Goal: Task Accomplishment & Management: Use online tool/utility

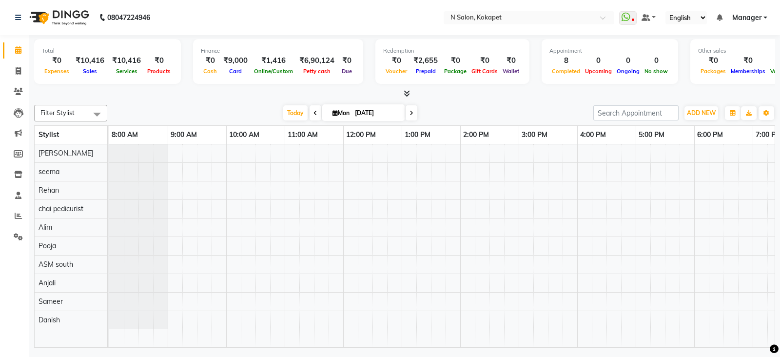
click at [406, 93] on icon at bounding box center [406, 93] width 6 height 7
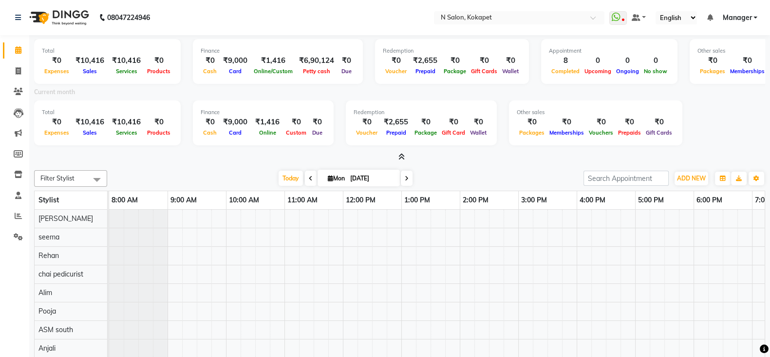
click at [400, 154] on icon at bounding box center [402, 156] width 6 height 7
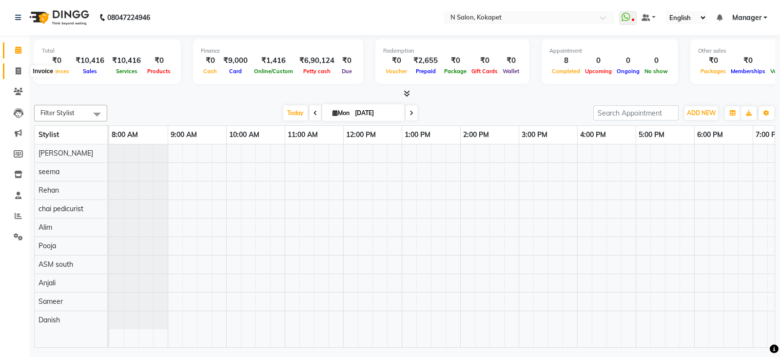
click at [15, 66] on span at bounding box center [18, 71] width 17 height 11
select select "service"
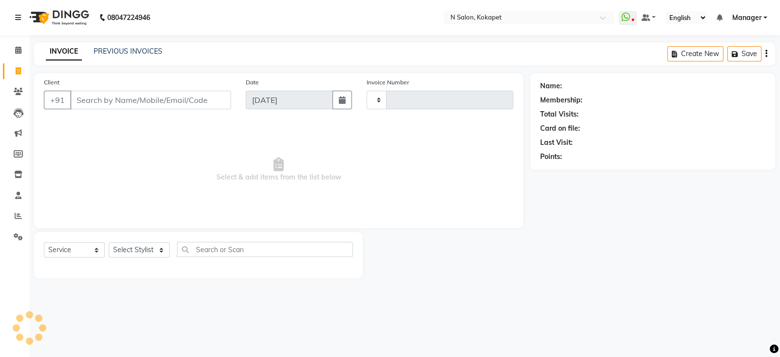
type input "1342"
select select "7256"
click at [133, 244] on select "Select Stylist [PERSON_NAME] ASM south [PERSON_NAME] pedicurist [DEMOGRAPHIC_DA…" at bounding box center [139, 249] width 61 height 15
select select "89511"
click at [109, 243] on select "Select Stylist [PERSON_NAME] ASM south [PERSON_NAME] pedicurist [DEMOGRAPHIC_DA…" at bounding box center [139, 249] width 61 height 15
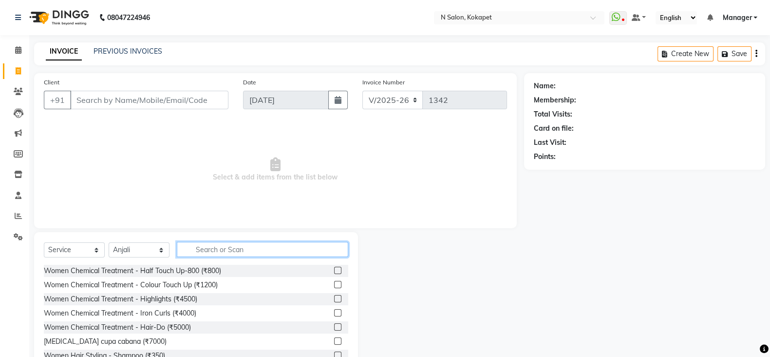
click at [229, 250] on input "text" at bounding box center [263, 249] width 172 height 15
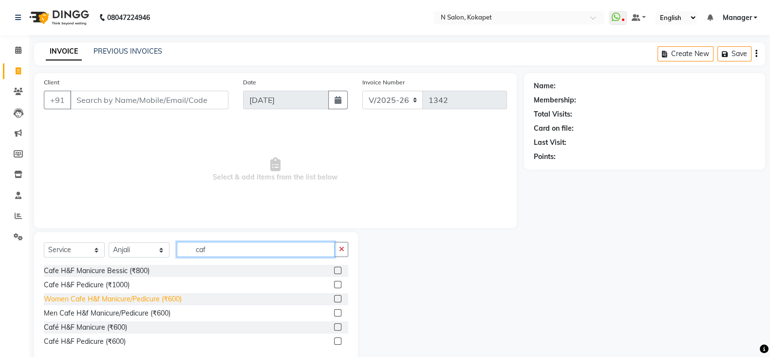
type input "caf"
click at [130, 299] on div "Women Cafe H&f Manicure/Pedicure (₹600)" at bounding box center [113, 299] width 138 height 10
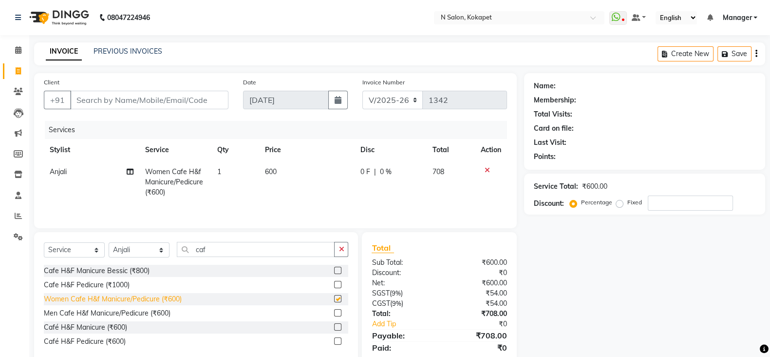
checkbox input "false"
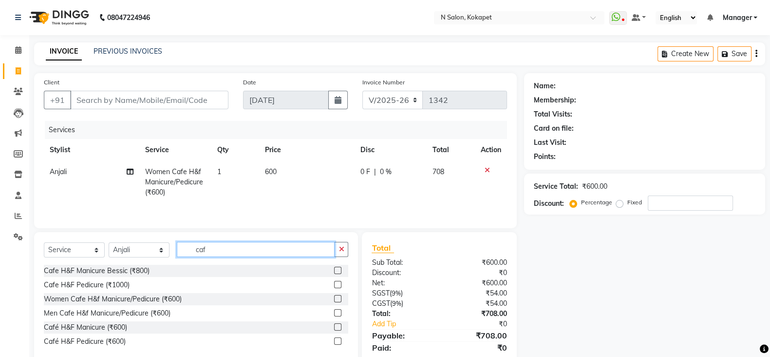
drag, startPoint x: 221, startPoint y: 251, endPoint x: 13, endPoint y: 264, distance: 209.0
click at [13, 264] on app-home "08047224946 Select Location × N Salon, Kokapet WhatsApp Status ✕ Status: Discon…" at bounding box center [385, 195] width 770 height 390
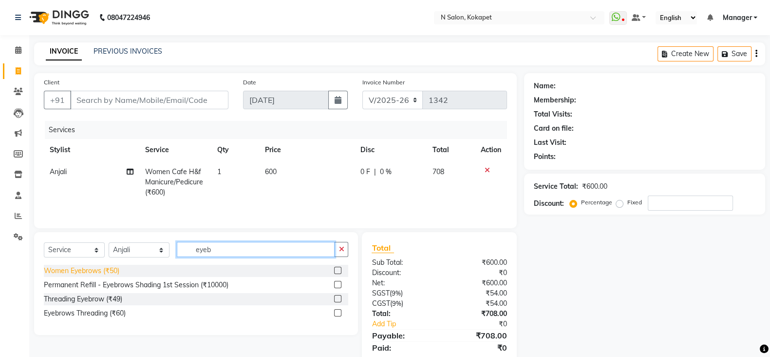
type input "eyeb"
click at [64, 270] on div "Women Eyebrows (₹50)" at bounding box center [82, 271] width 76 height 10
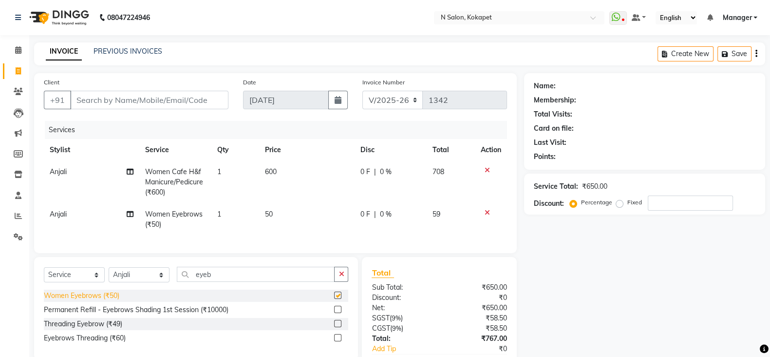
checkbox input "false"
drag, startPoint x: 253, startPoint y: 288, endPoint x: 158, endPoint y: 302, distance: 95.9
click at [158, 302] on div "Select Service Product Membership Package Voucher Prepaid Gift Card Select Styl…" at bounding box center [196, 308] width 324 height 103
type input "\"
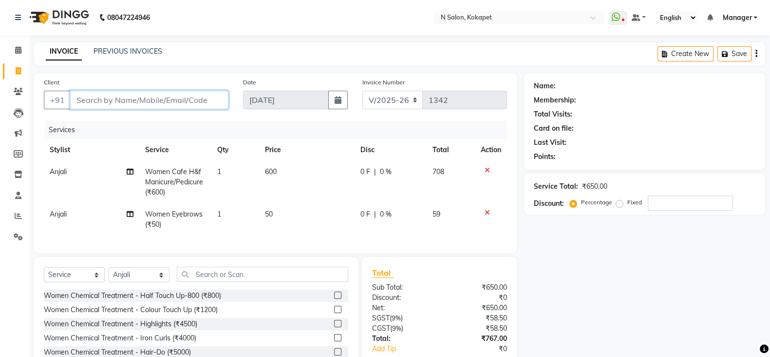
click at [177, 103] on input "Client" at bounding box center [149, 100] width 158 height 19
type input "9"
type input "0"
type input "9849498159"
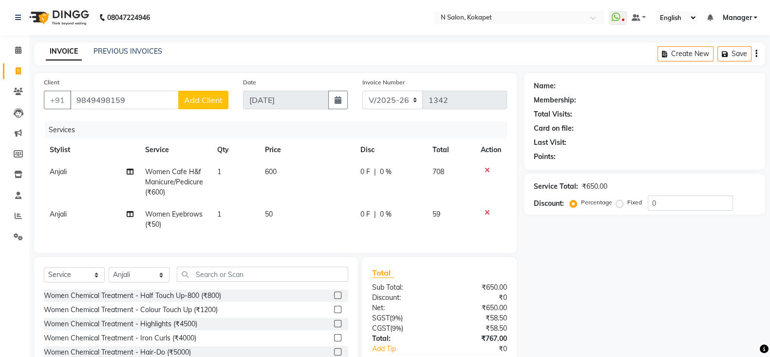
click at [218, 98] on span "Add Client" at bounding box center [203, 100] width 38 height 10
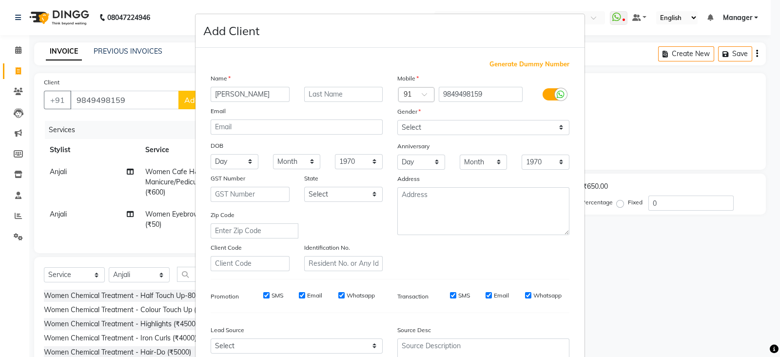
type input "[PERSON_NAME]"
click at [474, 124] on select "Select [DEMOGRAPHIC_DATA] [DEMOGRAPHIC_DATA] Other Prefer Not To Say" at bounding box center [483, 127] width 172 height 15
select select "[DEMOGRAPHIC_DATA]"
click at [397, 120] on select "Select [DEMOGRAPHIC_DATA] [DEMOGRAPHIC_DATA] Other Prefer Not To Say" at bounding box center [483, 127] width 172 height 15
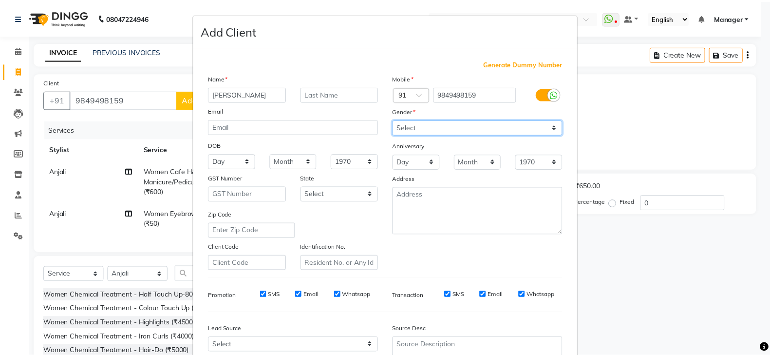
scroll to position [98, 0]
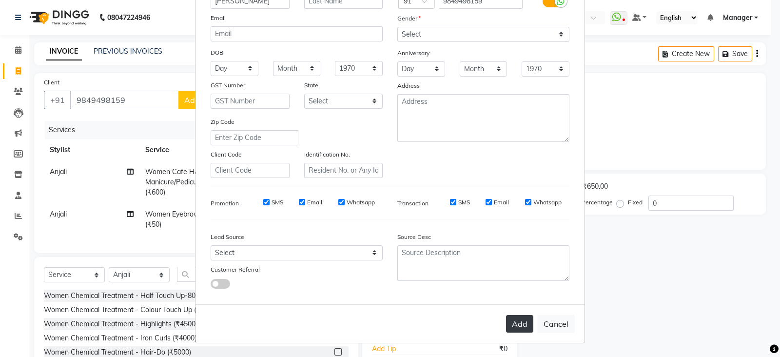
click at [514, 325] on button "Add" at bounding box center [519, 324] width 27 height 18
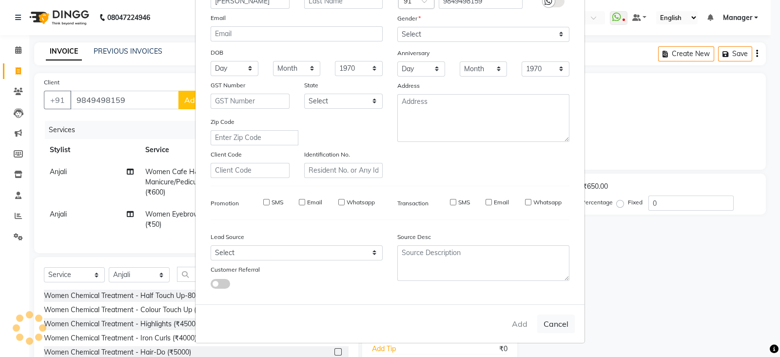
select select
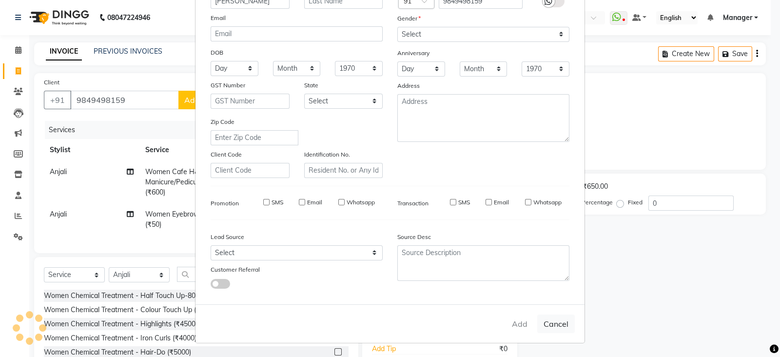
select select
checkbox input "false"
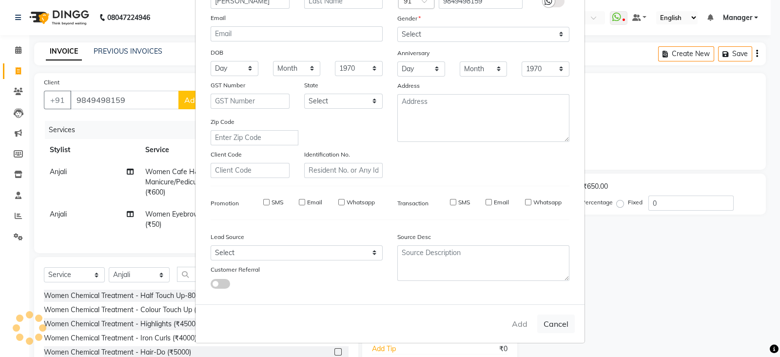
checkbox input "false"
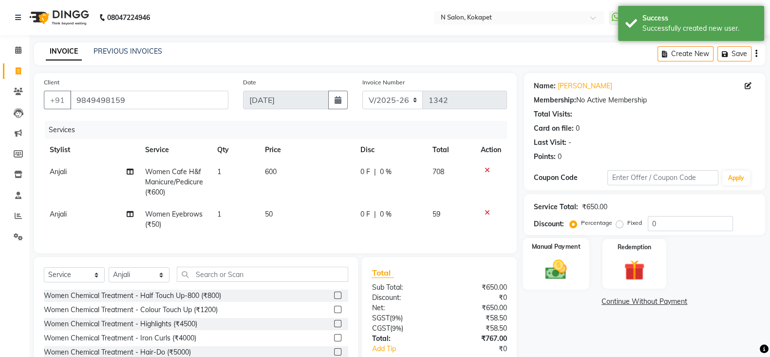
scroll to position [68, 0]
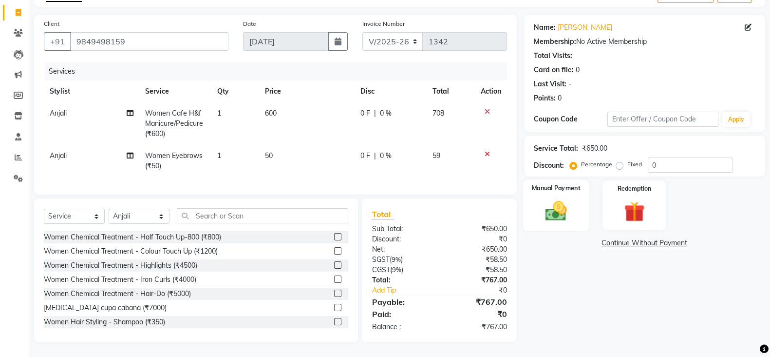
click at [554, 198] on img at bounding box center [556, 210] width 35 height 24
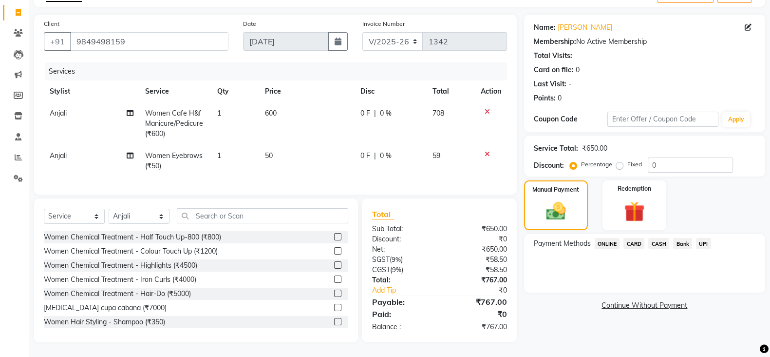
click at [635, 238] on span "CARD" at bounding box center [634, 243] width 21 height 11
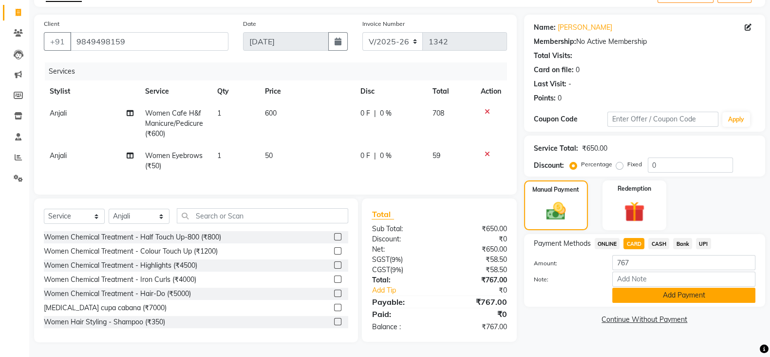
click at [660, 287] on button "Add Payment" at bounding box center [683, 294] width 143 height 15
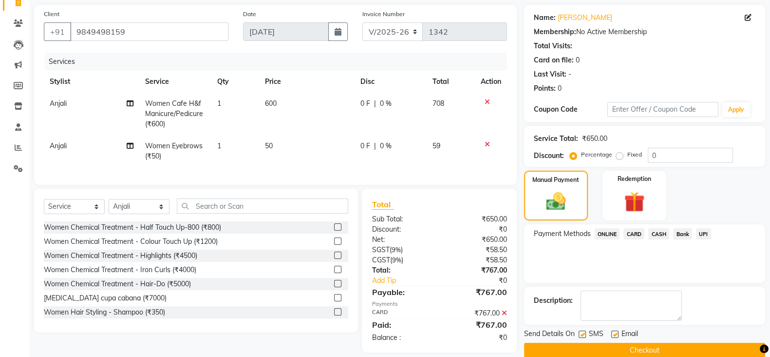
scroll to position [88, 0]
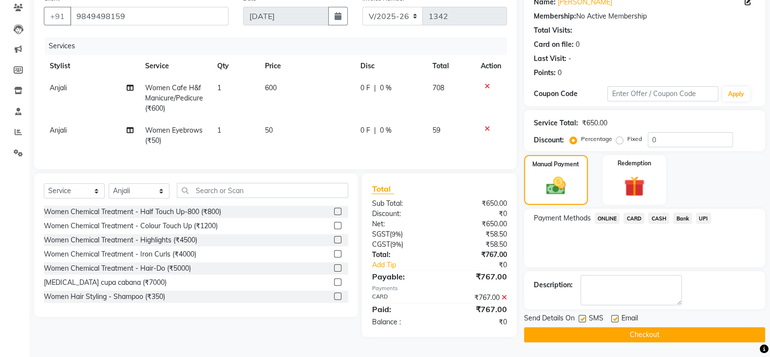
click at [655, 332] on button "Checkout" at bounding box center [644, 334] width 241 height 15
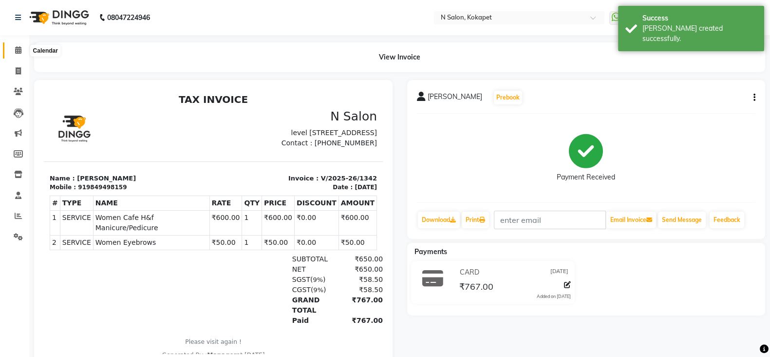
click at [19, 49] on icon at bounding box center [18, 49] width 6 height 7
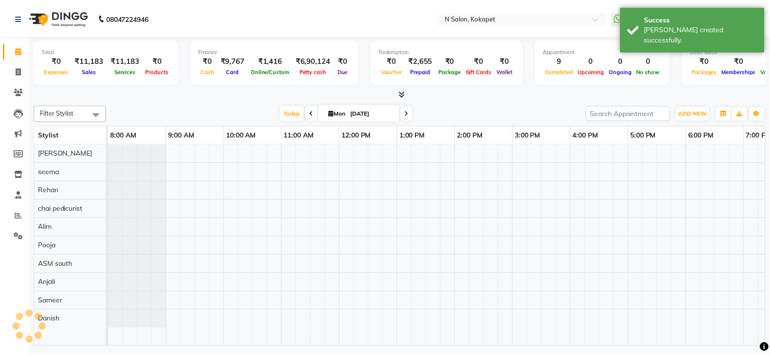
scroll to position [0, 153]
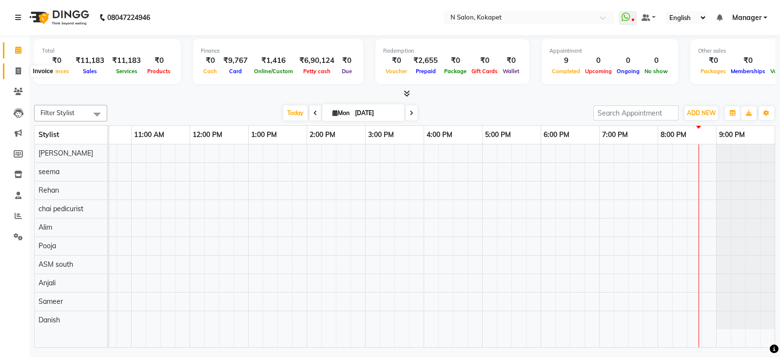
click at [25, 68] on span at bounding box center [18, 71] width 17 height 11
select select "service"
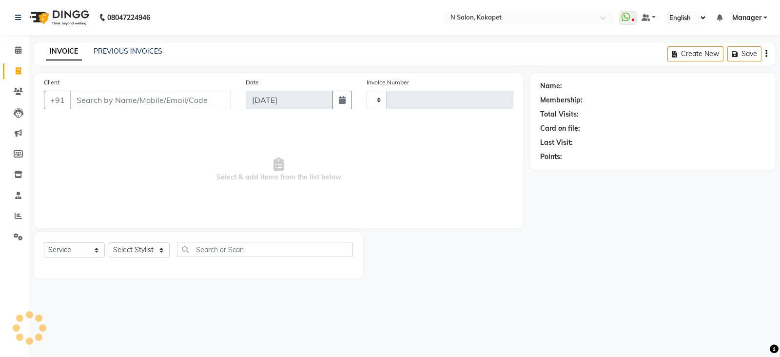
type input "1343"
select select "7256"
click at [110, 103] on input "Client" at bounding box center [150, 100] width 161 height 19
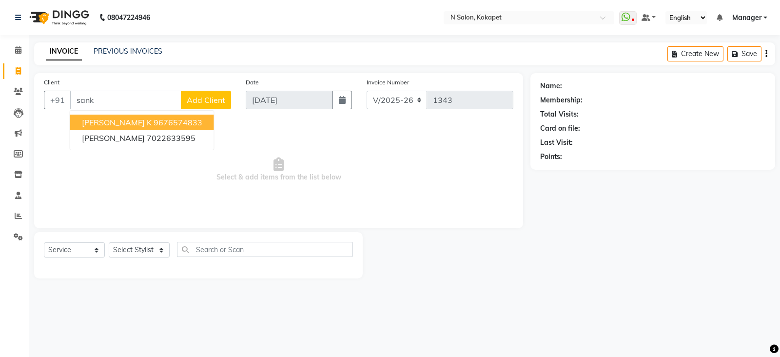
click at [119, 117] on span "[PERSON_NAME] k" at bounding box center [117, 122] width 70 height 10
type input "9676574833"
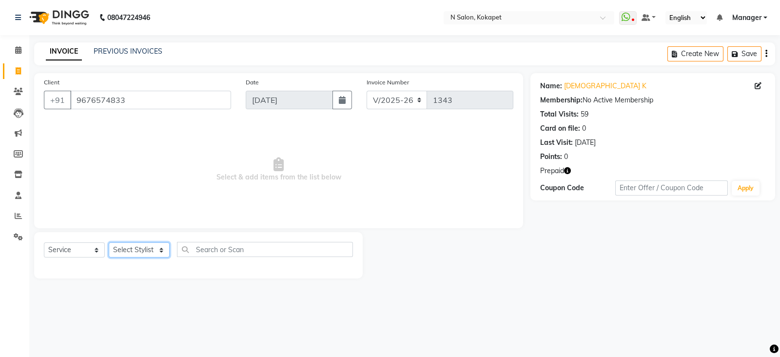
click at [149, 251] on select "Select Stylist [PERSON_NAME] ASM south [PERSON_NAME] pedicurist [DEMOGRAPHIC_DA…" at bounding box center [139, 249] width 61 height 15
select select "90082"
click at [109, 243] on select "Select Stylist [PERSON_NAME] ASM south [PERSON_NAME] pedicurist [DEMOGRAPHIC_DA…" at bounding box center [139, 249] width 61 height 15
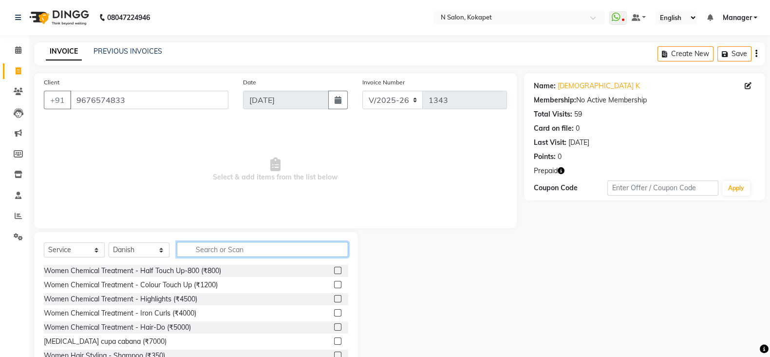
click at [220, 248] on input "text" at bounding box center [263, 249] width 172 height 15
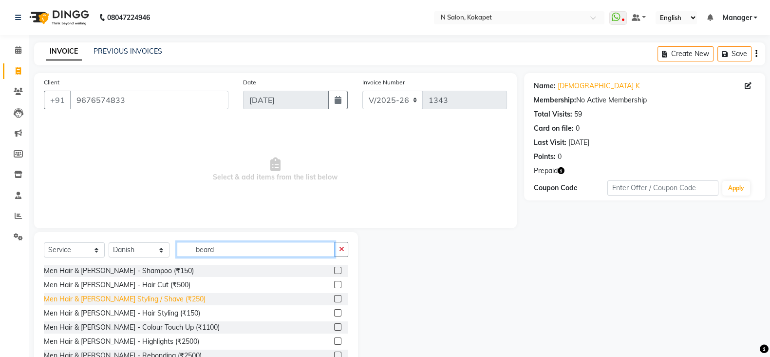
type input "beard"
click at [133, 298] on div "Men Hair & [PERSON_NAME] Styling / Shave (₹250)" at bounding box center [125, 299] width 162 height 10
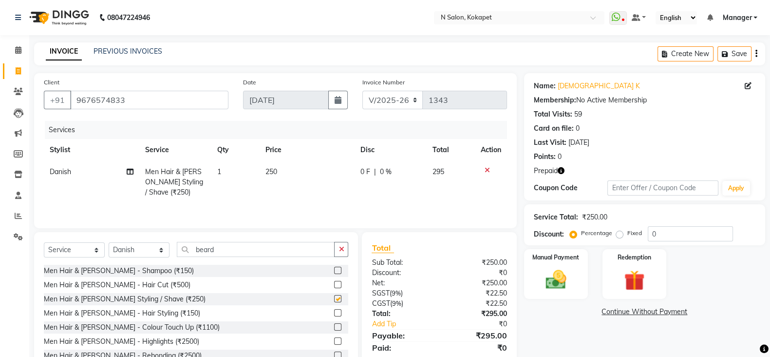
checkbox input "false"
click at [288, 172] on td "250" at bounding box center [306, 182] width 95 height 42
select select "90082"
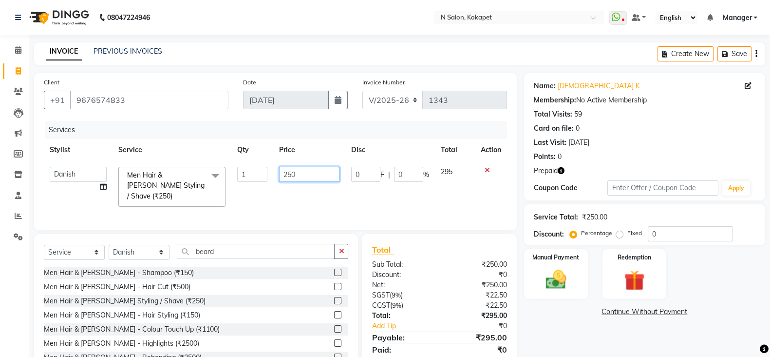
drag, startPoint x: 302, startPoint y: 171, endPoint x: 242, endPoint y: 165, distance: 60.2
click at [242, 165] on tr "[PERSON_NAME] ASM south [PERSON_NAME] pedicurist [DEMOGRAPHIC_DATA] Manager [PE…" at bounding box center [275, 187] width 463 height 52
type input "200"
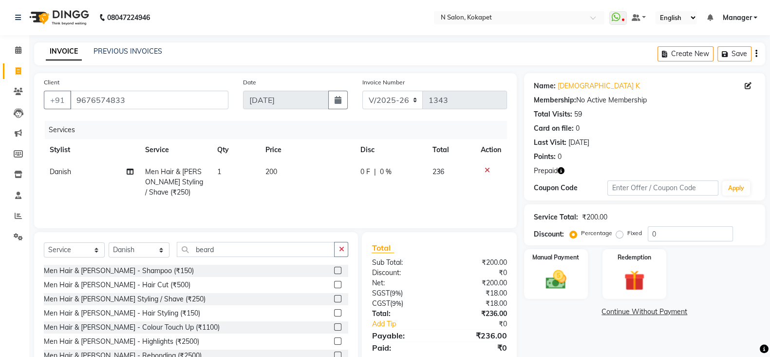
click at [284, 203] on div "Services Stylist Service Qty Price Disc Total Action Danish Men Hair & [PERSON_…" at bounding box center [275, 169] width 463 height 97
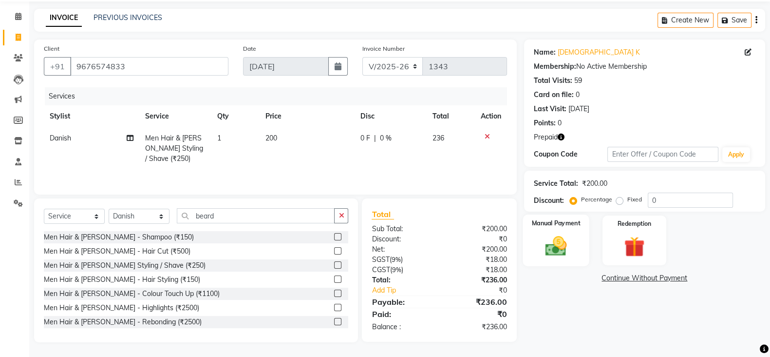
click at [551, 235] on img at bounding box center [556, 245] width 35 height 24
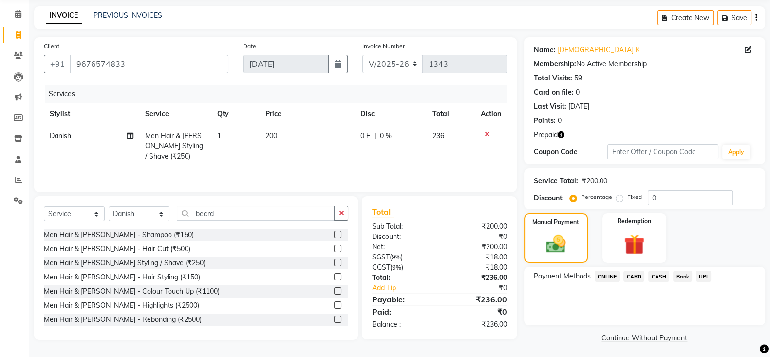
click at [603, 275] on span "ONLINE" at bounding box center [607, 275] width 25 height 11
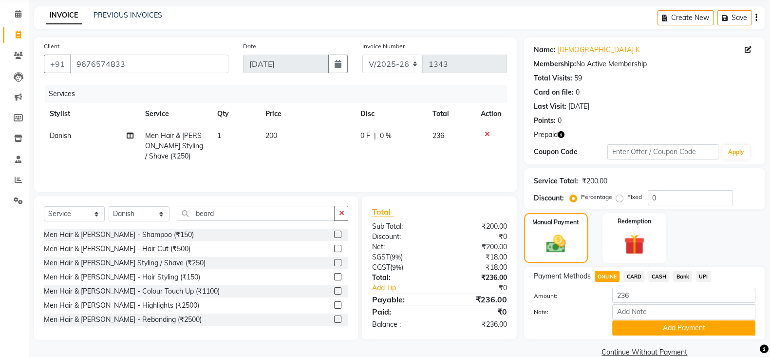
scroll to position [54, 0]
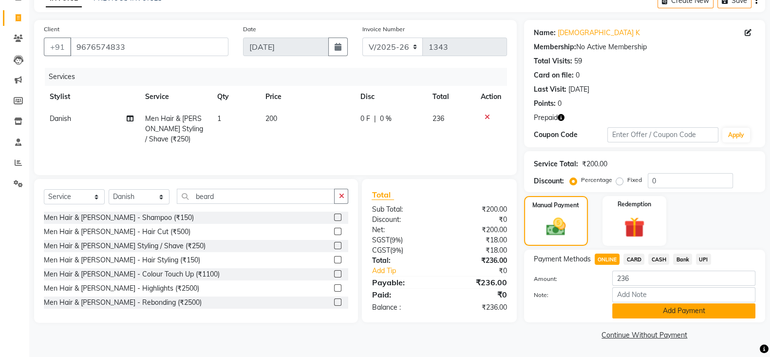
click at [658, 309] on button "Add Payment" at bounding box center [683, 310] width 143 height 15
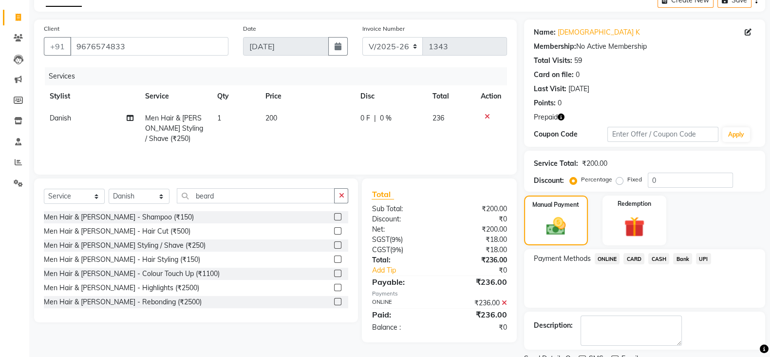
scroll to position [94, 0]
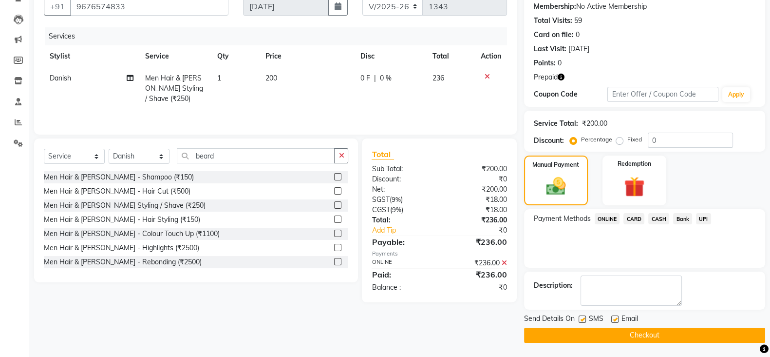
click at [643, 332] on button "Checkout" at bounding box center [644, 334] width 241 height 15
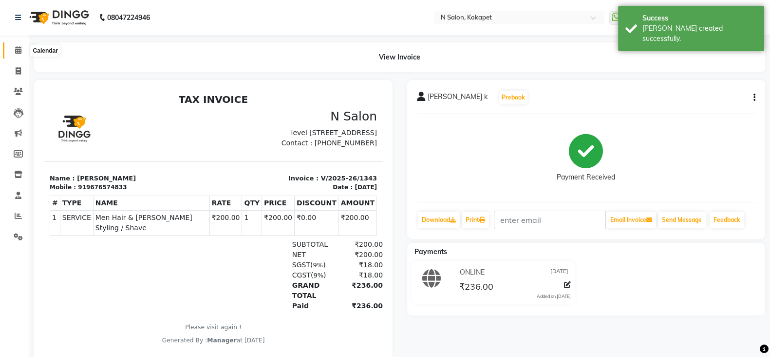
click at [15, 51] on icon at bounding box center [18, 49] width 6 height 7
